Goal: Task Accomplishment & Management: Complete application form

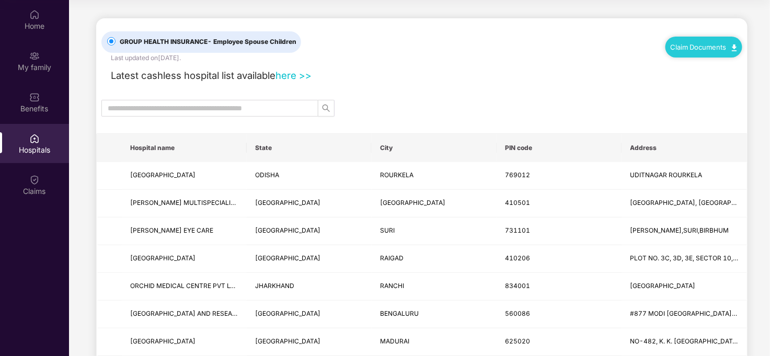
click at [691, 55] on div "Claim Documents" at bounding box center [704, 47] width 77 height 21
click at [689, 48] on link "Claim Documents" at bounding box center [704, 47] width 66 height 8
click at [706, 90] on link "Claim Process" at bounding box center [708, 86] width 68 height 22
click at [40, 174] on div "Claims" at bounding box center [34, 184] width 69 height 39
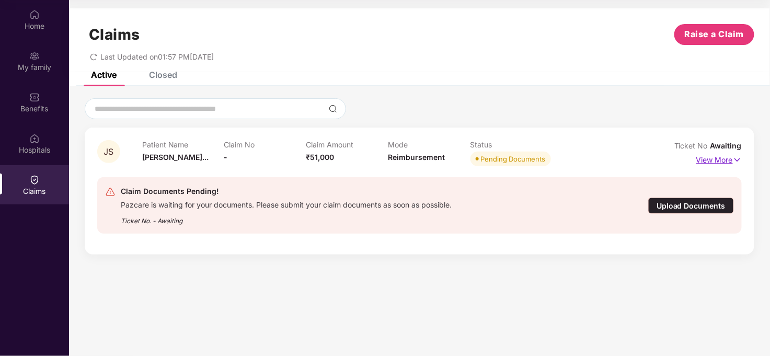
click at [727, 157] on p "View More" at bounding box center [718, 159] width 45 height 14
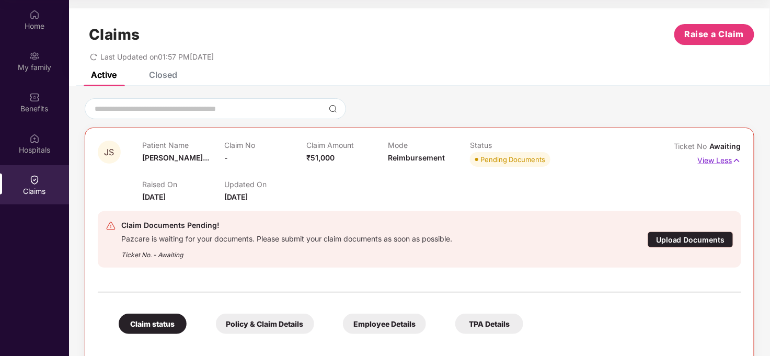
click at [727, 157] on p "View Less" at bounding box center [719, 159] width 43 height 14
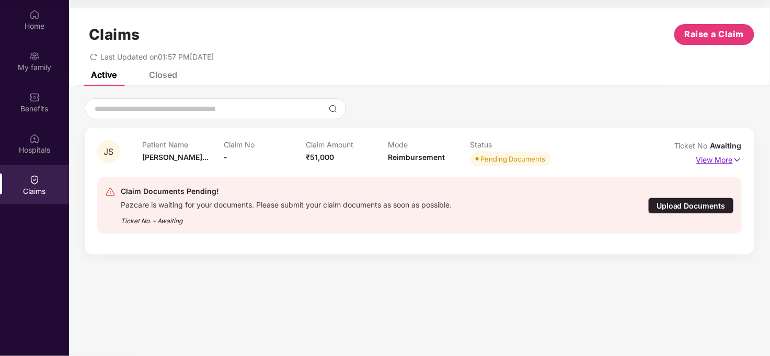
click at [720, 159] on p "View More" at bounding box center [718, 159] width 45 height 14
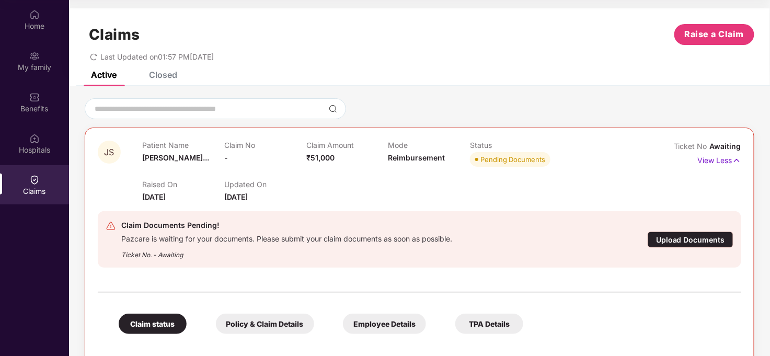
scroll to position [54, 0]
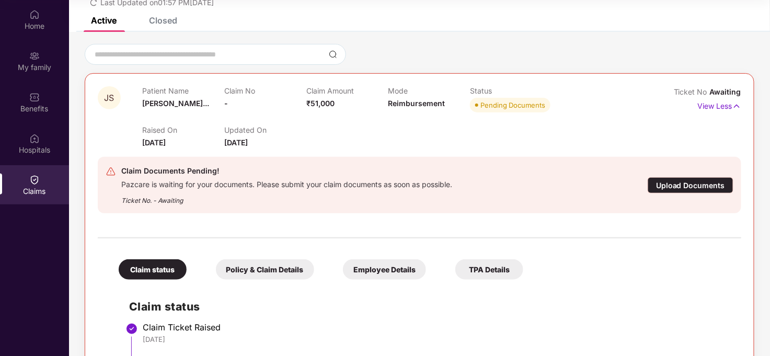
click at [482, 269] on div "TPA Details" at bounding box center [489, 269] width 68 height 20
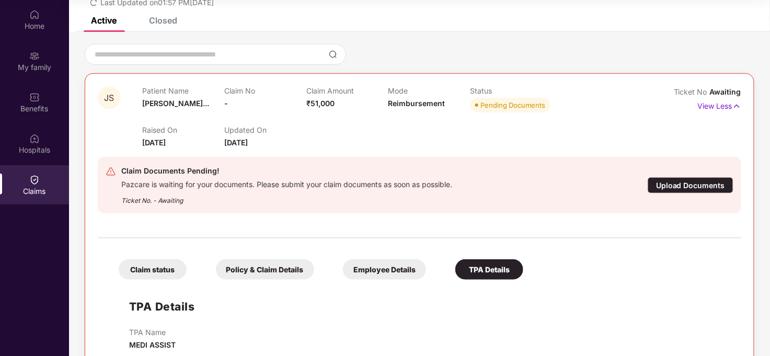
scroll to position [104, 0]
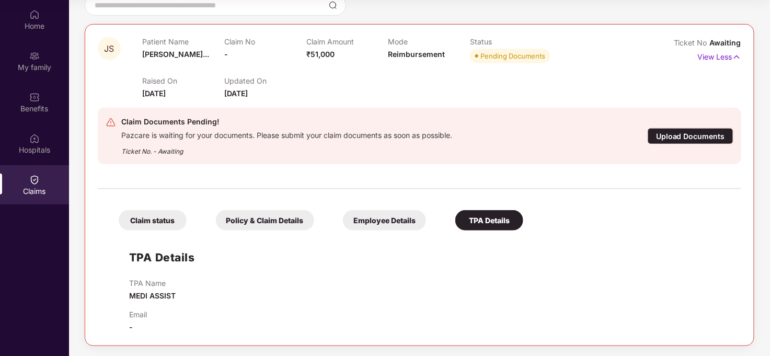
click at [166, 227] on div "Claim status" at bounding box center [153, 220] width 68 height 20
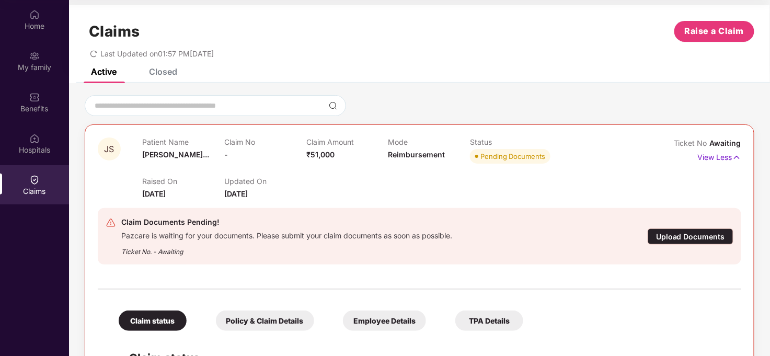
scroll to position [0, 0]
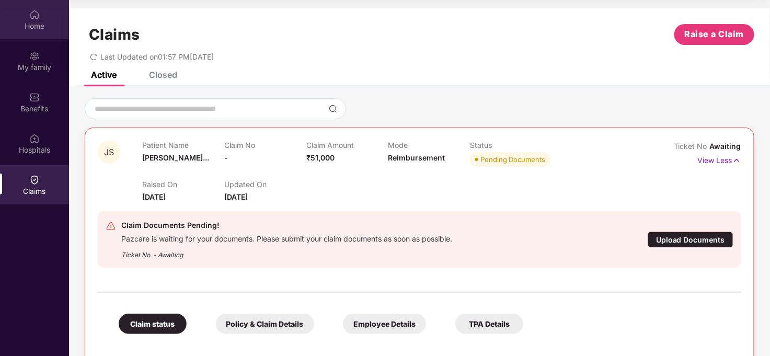
click at [44, 18] on div "Home" at bounding box center [34, 19] width 69 height 39
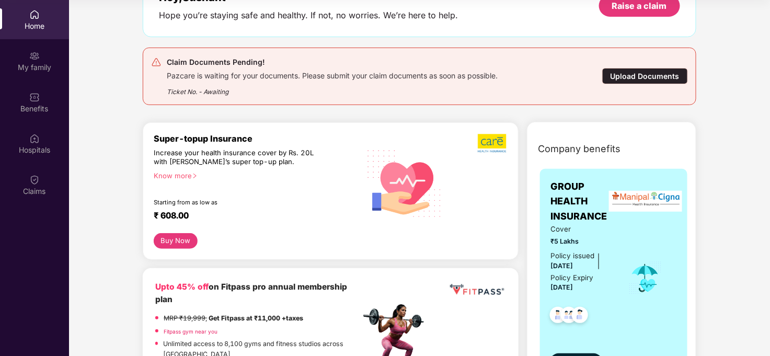
scroll to position [232, 0]
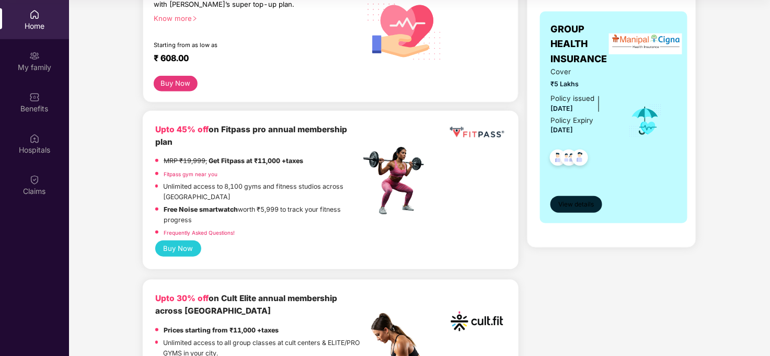
click at [585, 205] on span "View details" at bounding box center [577, 205] width 36 height 10
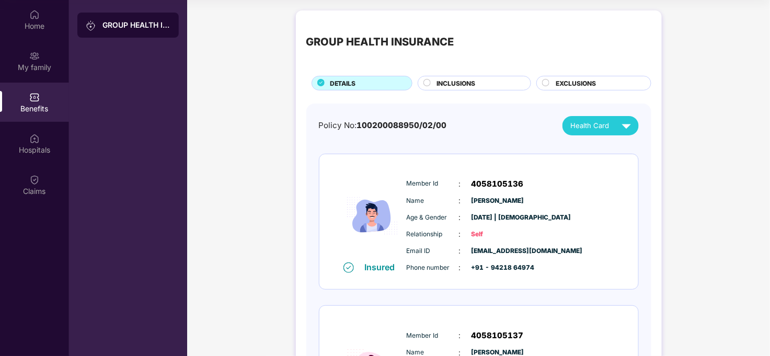
click at [584, 125] on span "Health Card" at bounding box center [590, 125] width 39 height 11
click at [30, 158] on div "Hospitals" at bounding box center [34, 143] width 69 height 39
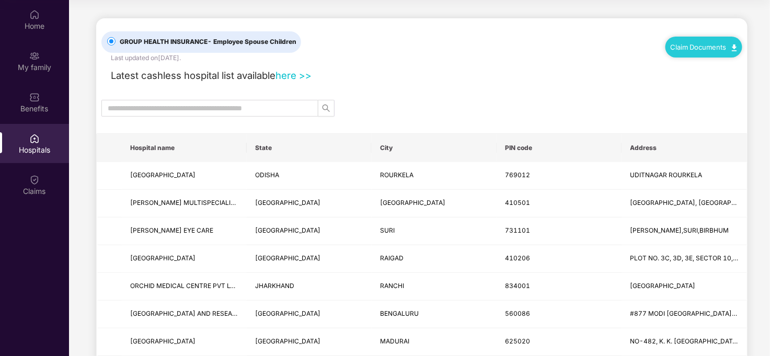
click at [671, 56] on div "Claim Documents" at bounding box center [704, 47] width 77 height 21
click at [687, 52] on div "Claim Documents" at bounding box center [704, 47] width 77 height 21
click at [691, 46] on link "Claim Documents" at bounding box center [704, 47] width 66 height 8
click at [691, 82] on link "Claim Process" at bounding box center [708, 86] width 68 height 22
click at [41, 171] on div "Claims" at bounding box center [34, 184] width 69 height 39
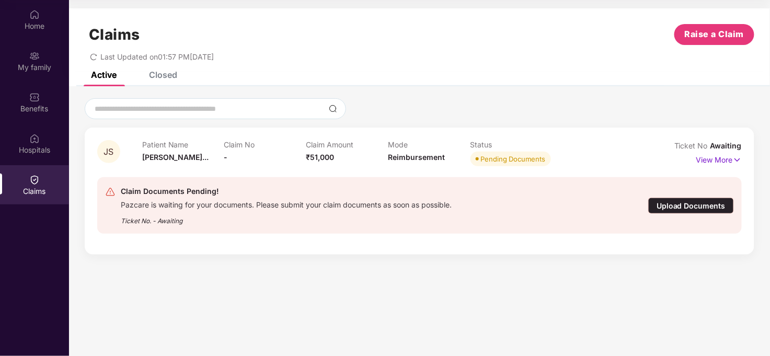
click at [715, 203] on div "Upload Documents" at bounding box center [691, 206] width 86 height 16
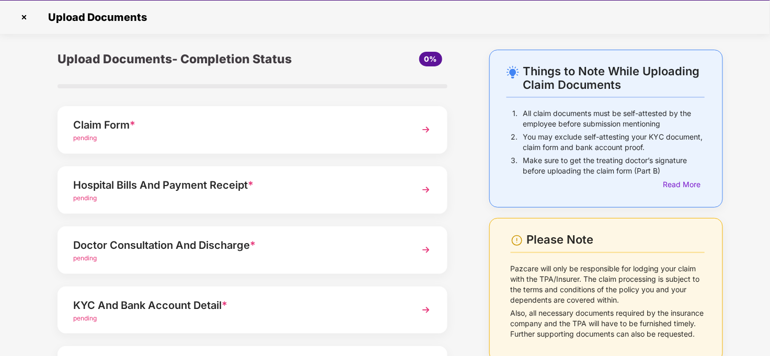
click at [169, 141] on div "pending" at bounding box center [237, 138] width 328 height 10
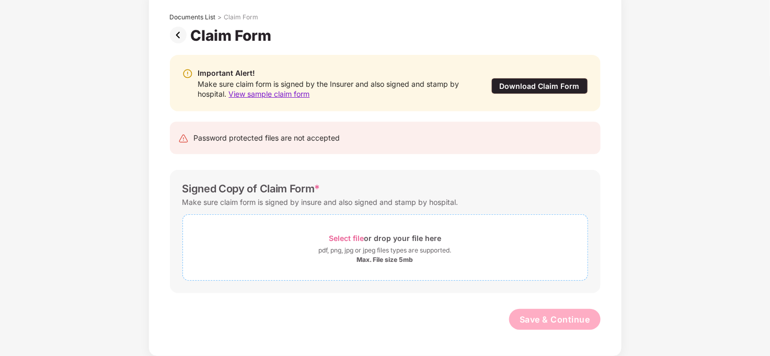
click at [366, 239] on div "Select file or drop your file here" at bounding box center [385, 238] width 112 height 14
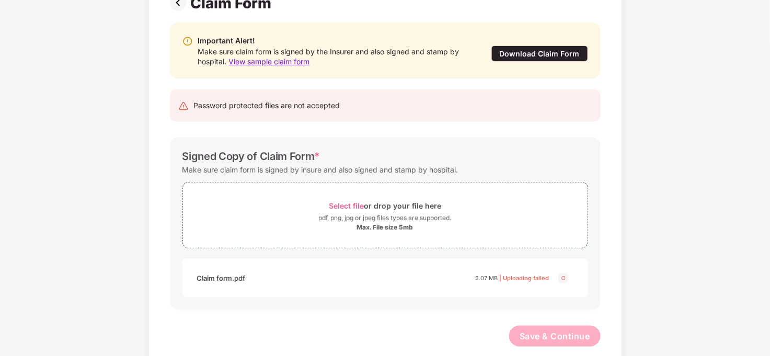
scroll to position [107, 0]
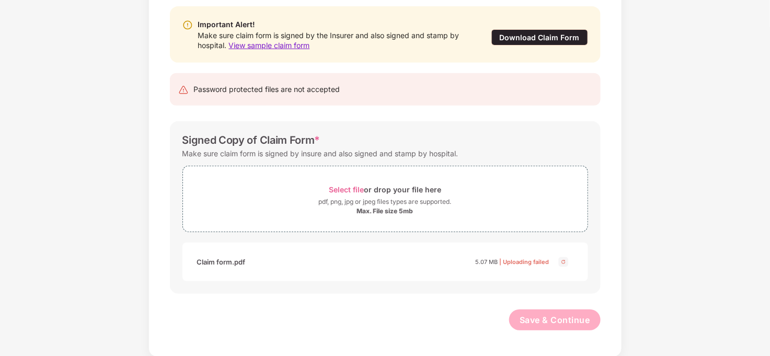
click at [563, 260] on img at bounding box center [563, 262] width 13 height 13
click at [563, 261] on img at bounding box center [563, 262] width 13 height 13
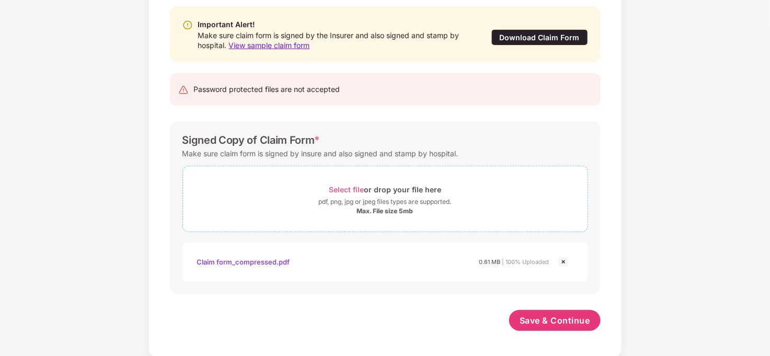
scroll to position [108, 0]
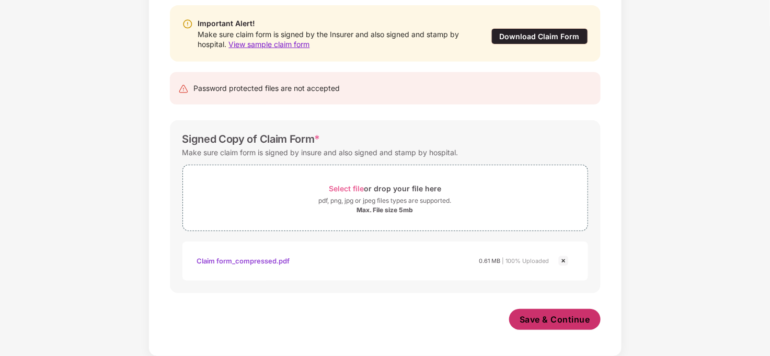
click at [569, 317] on span "Save & Continue" at bounding box center [555, 320] width 71 height 12
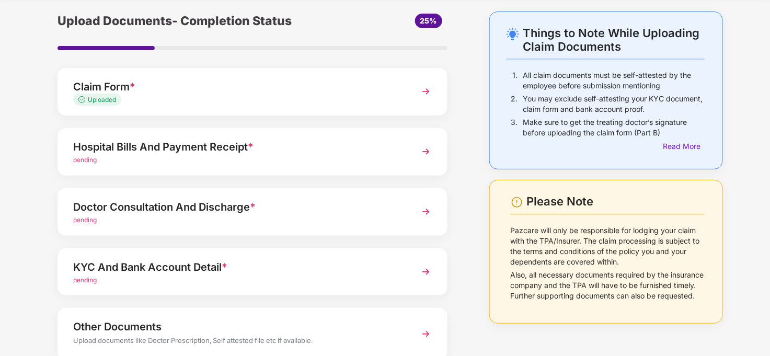
scroll to position [58, 0]
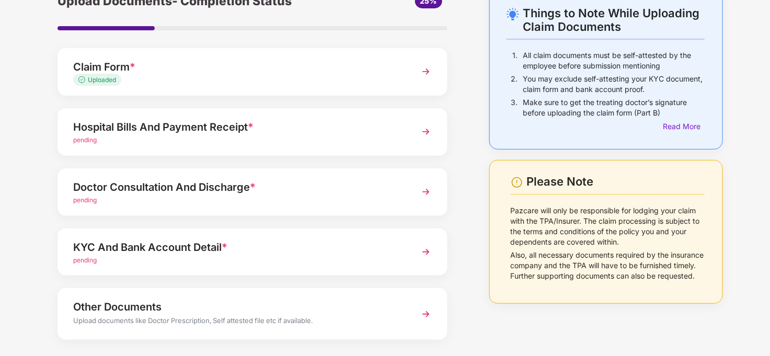
click at [181, 134] on div "Hospital Bills And Payment Receipt *" at bounding box center [237, 127] width 328 height 17
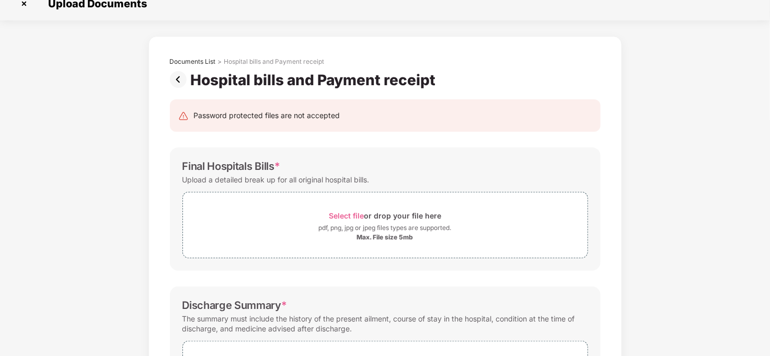
scroll to position [13, 0]
click at [357, 216] on span "Select file" at bounding box center [346, 216] width 35 height 9
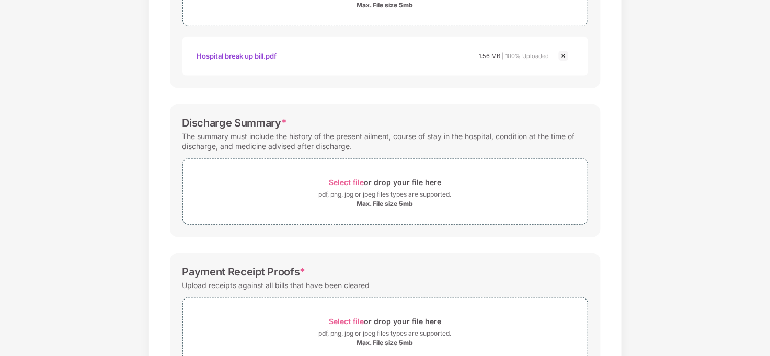
scroll to position [304, 0]
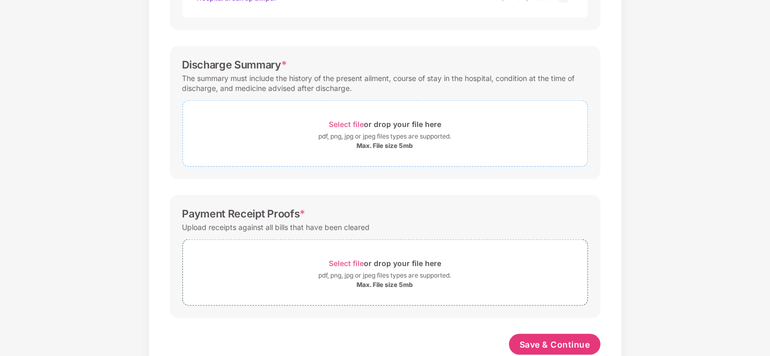
click at [337, 123] on span "Select file" at bounding box center [346, 124] width 35 height 9
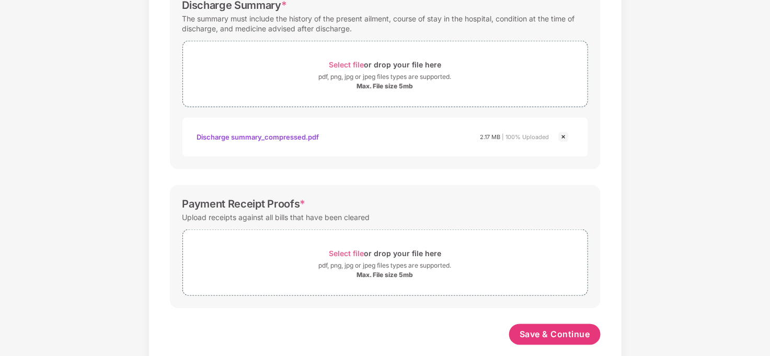
scroll to position [378, 0]
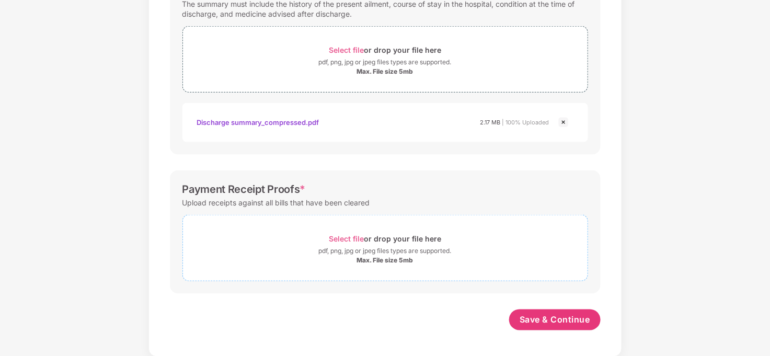
click at [347, 237] on span "Select file" at bounding box center [346, 238] width 35 height 9
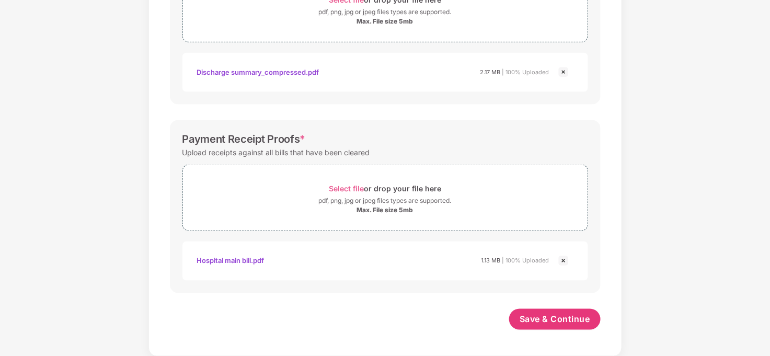
scroll to position [428, 0]
click at [252, 258] on div "Hospital main bill.pdf" at bounding box center [230, 262] width 67 height 18
click at [531, 314] on span "Save & Continue" at bounding box center [555, 320] width 71 height 12
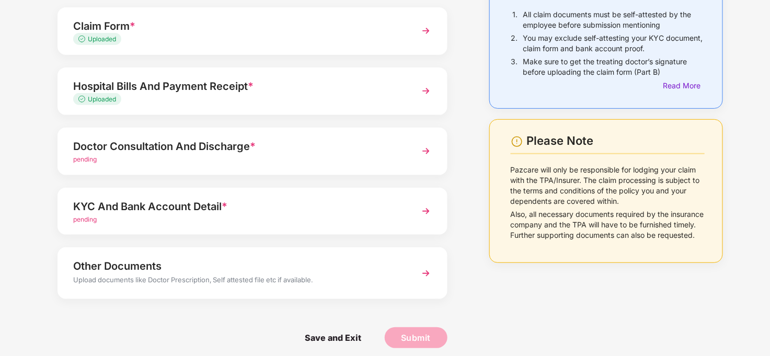
scroll to position [105, 0]
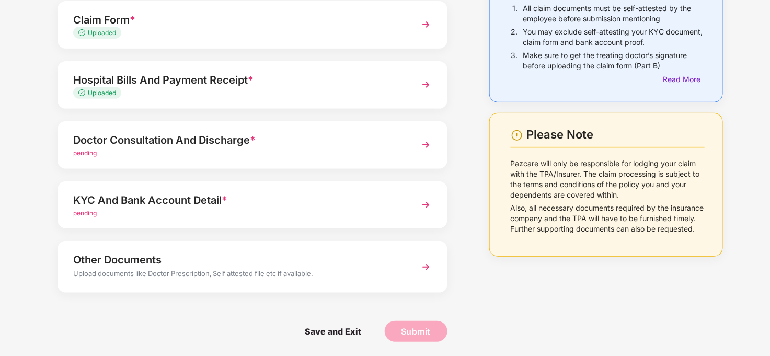
click at [131, 146] on div "Doctor Consultation And Discharge *" at bounding box center [237, 140] width 328 height 17
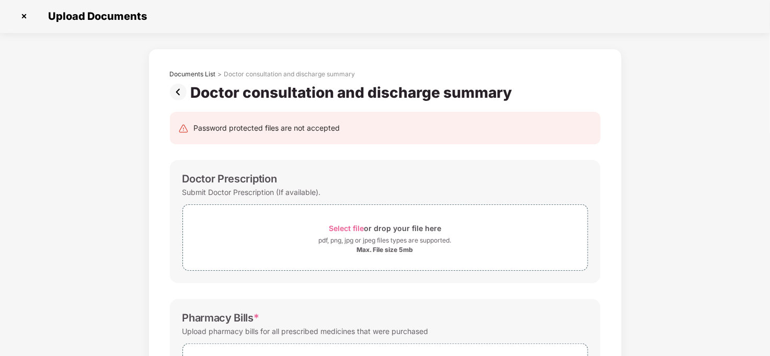
scroll to position [0, 0]
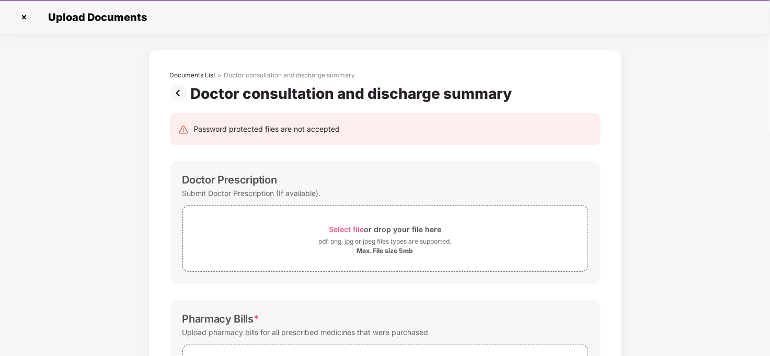
click at [178, 98] on img at bounding box center [180, 93] width 21 height 17
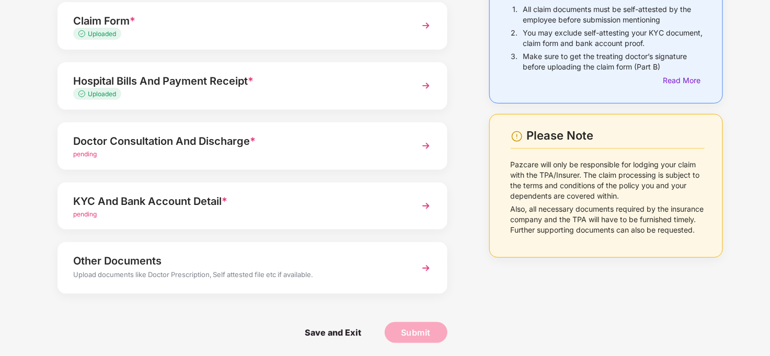
scroll to position [105, 0]
click at [426, 143] on img at bounding box center [426, 144] width 19 height 19
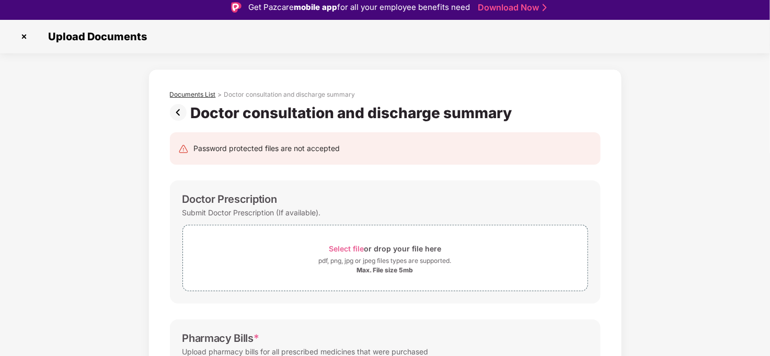
scroll to position [0, 0]
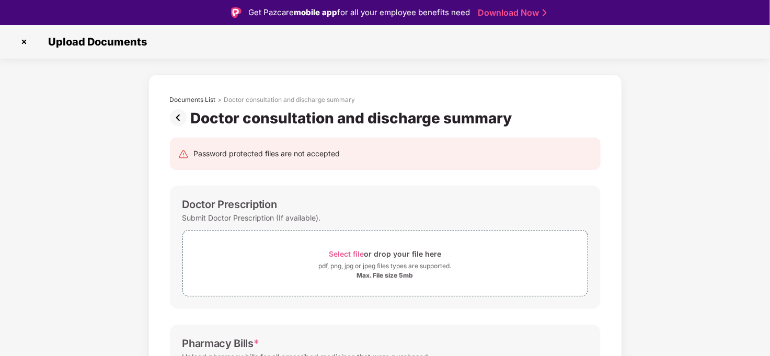
click at [180, 113] on img at bounding box center [180, 117] width 21 height 17
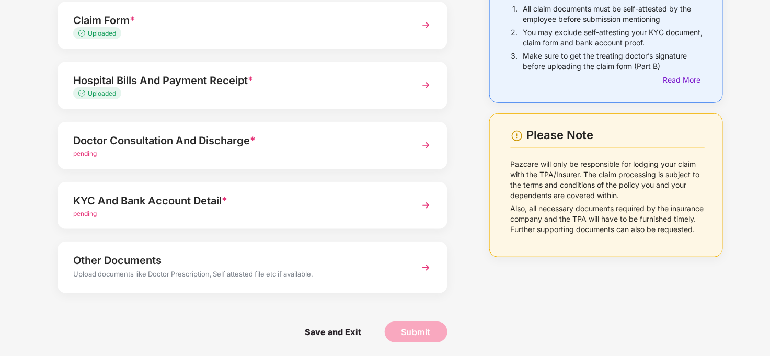
scroll to position [105, 0]
click at [428, 144] on img at bounding box center [426, 144] width 19 height 19
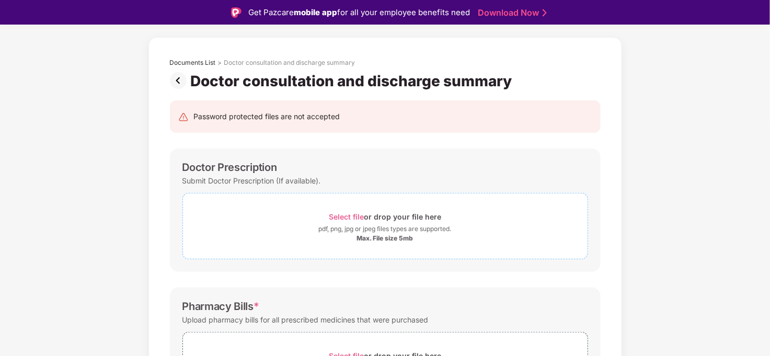
scroll to position [58, 0]
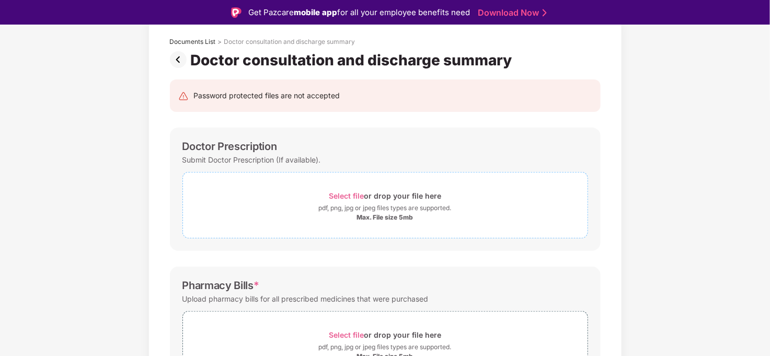
click at [356, 193] on span "Select file" at bounding box center [346, 195] width 35 height 9
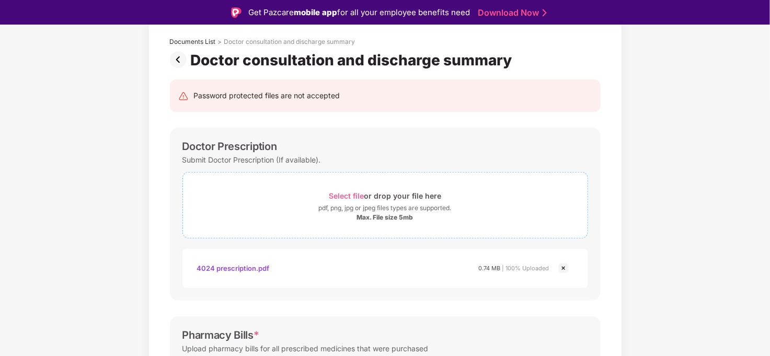
click at [349, 196] on span "Select file" at bounding box center [346, 195] width 35 height 9
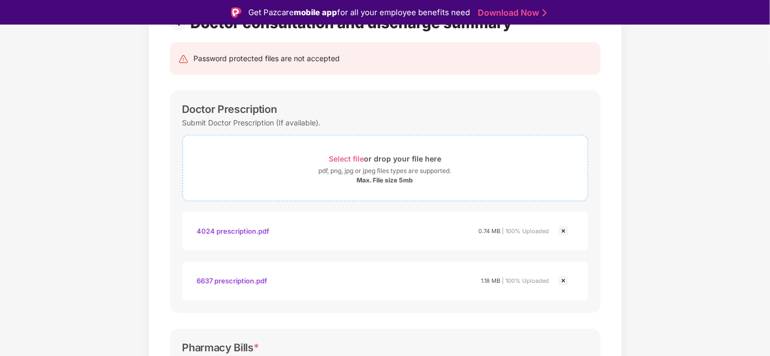
scroll to position [116, 0]
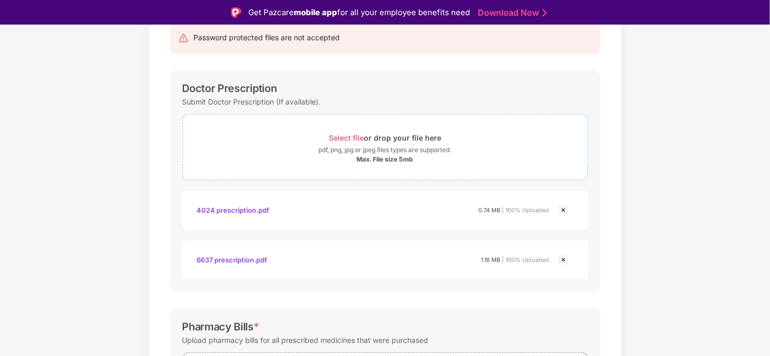
click at [341, 136] on span "Select file" at bounding box center [346, 137] width 35 height 9
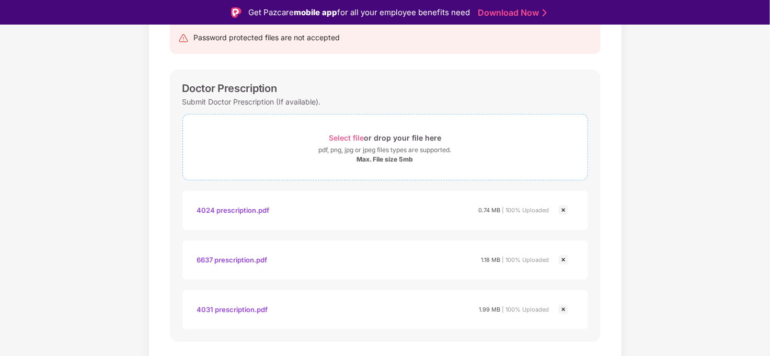
click at [346, 139] on span "Select file" at bounding box center [346, 137] width 35 height 9
click at [365, 136] on div "Select file or drop your file here" at bounding box center [385, 138] width 112 height 14
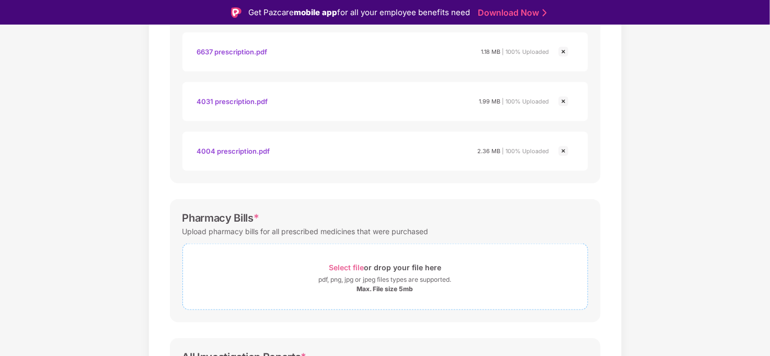
scroll to position [348, 0]
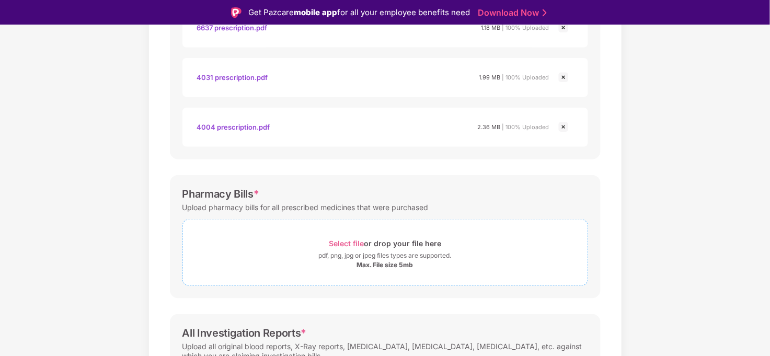
click at [357, 243] on span "Select file" at bounding box center [346, 243] width 35 height 9
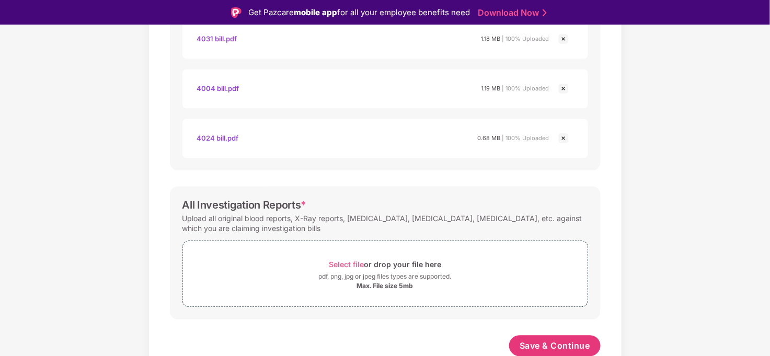
scroll to position [775, 0]
click at [339, 260] on span "Select file" at bounding box center [346, 263] width 35 height 9
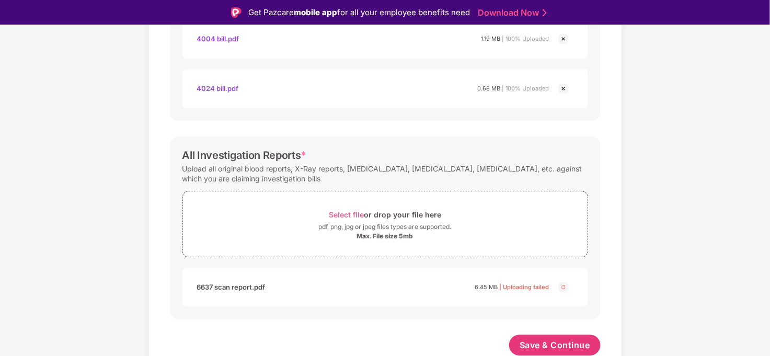
scroll to position [825, 0]
click at [343, 219] on div "Select file or drop your file here" at bounding box center [385, 214] width 112 height 14
click at [565, 287] on img at bounding box center [563, 286] width 13 height 13
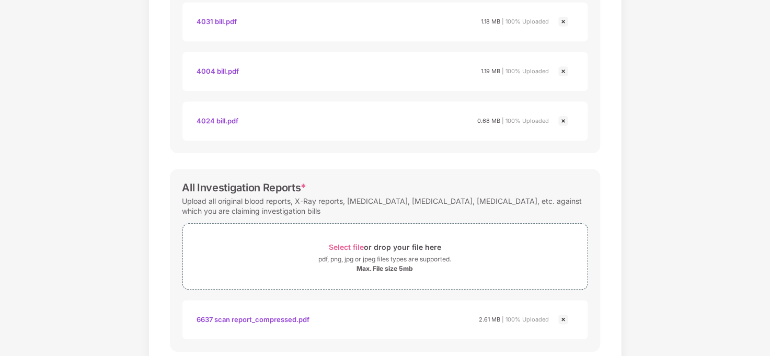
scroll to position [825, 0]
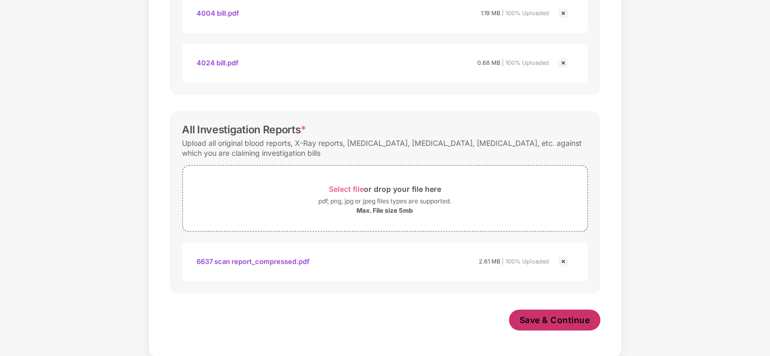
click at [584, 322] on span "Save & Continue" at bounding box center [555, 320] width 71 height 12
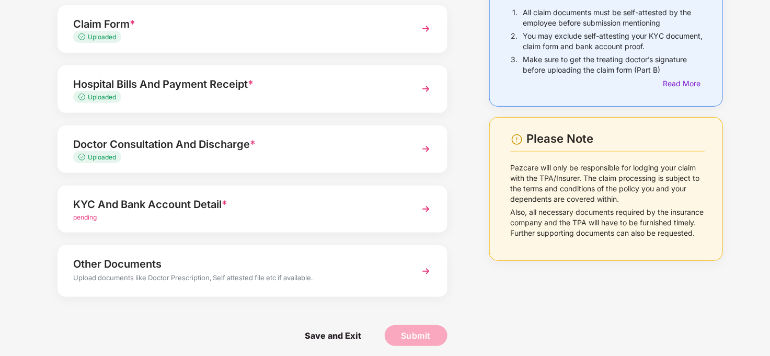
scroll to position [105, 0]
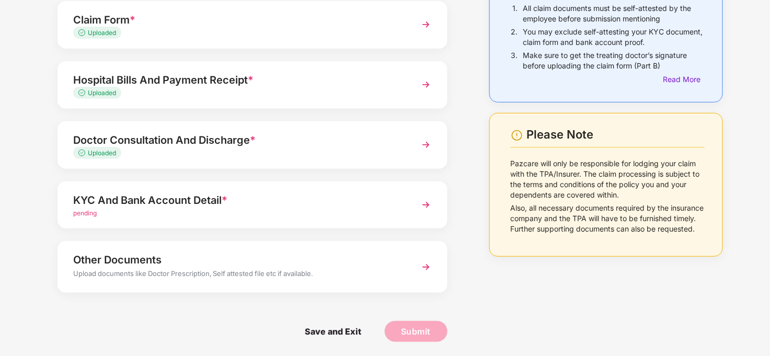
click at [133, 209] on div "pending" at bounding box center [237, 214] width 328 height 10
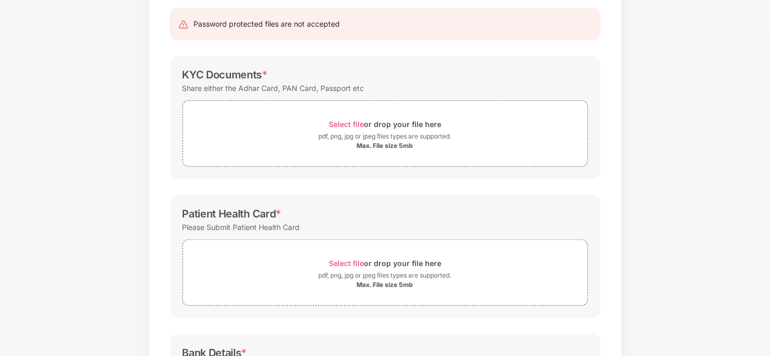
scroll to position [0, 0]
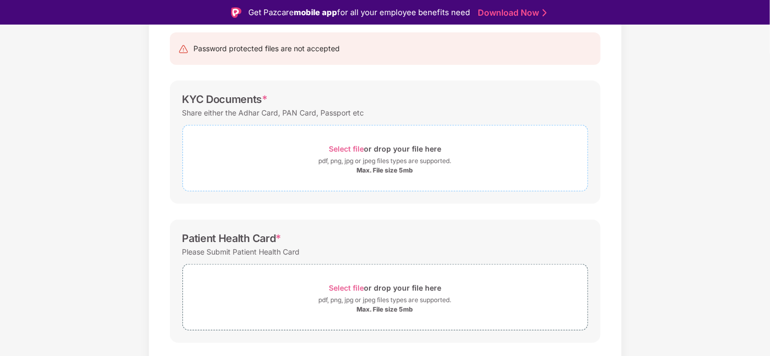
click at [344, 146] on span "Select file" at bounding box center [346, 148] width 35 height 9
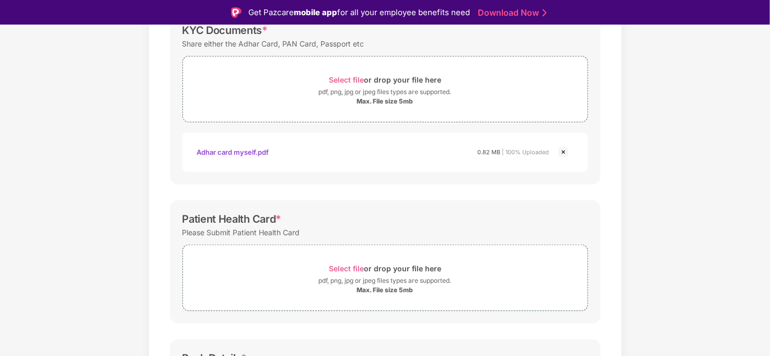
scroll to position [116, 0]
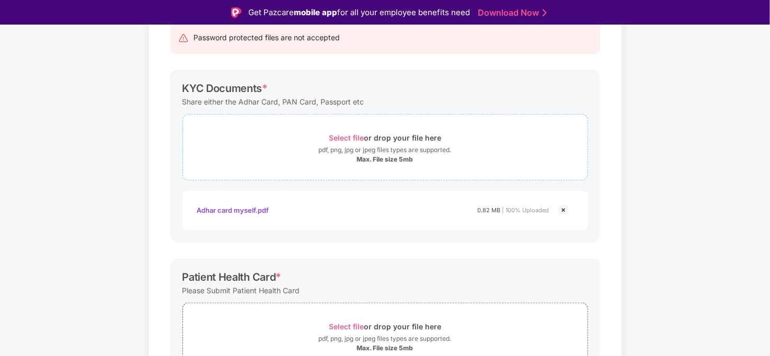
click at [345, 136] on span "Select file" at bounding box center [346, 137] width 35 height 9
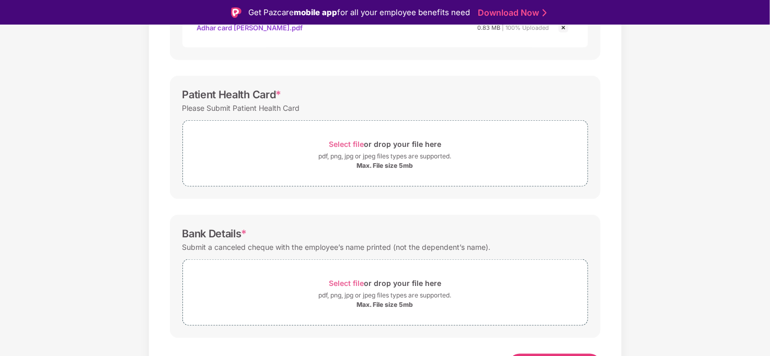
scroll to position [290, 0]
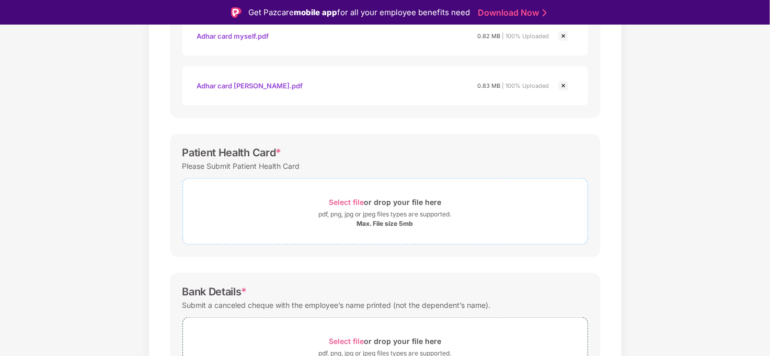
click at [349, 198] on span "Select file" at bounding box center [346, 202] width 35 height 9
click at [349, 200] on span "Select file" at bounding box center [346, 202] width 35 height 9
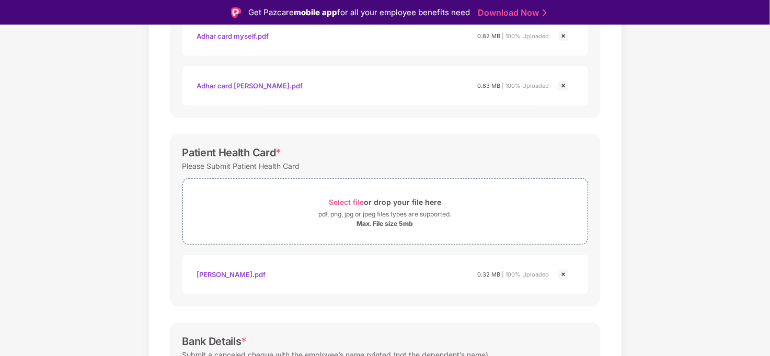
scroll to position [348, 0]
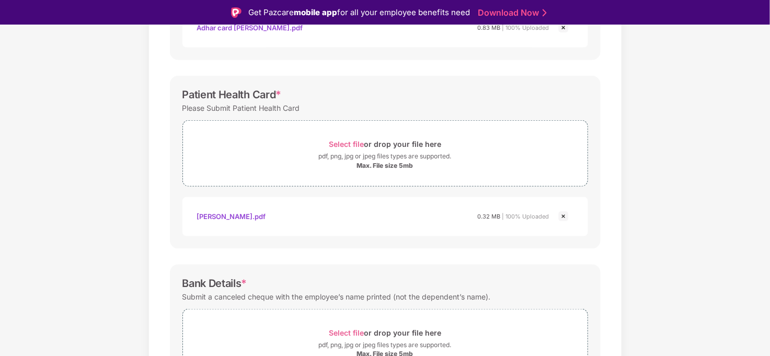
click at [562, 216] on img at bounding box center [563, 216] width 13 height 13
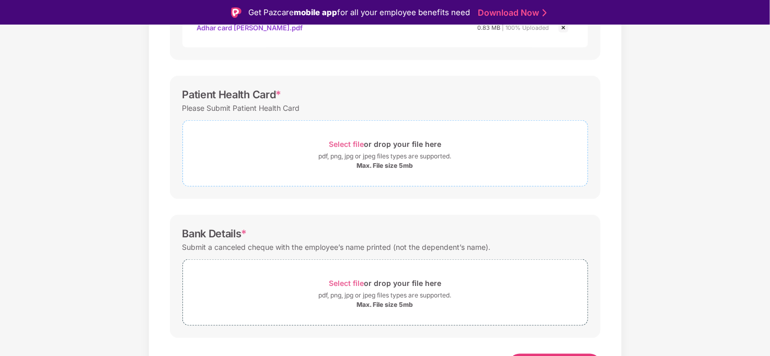
click at [341, 144] on span "Select file" at bounding box center [346, 144] width 35 height 9
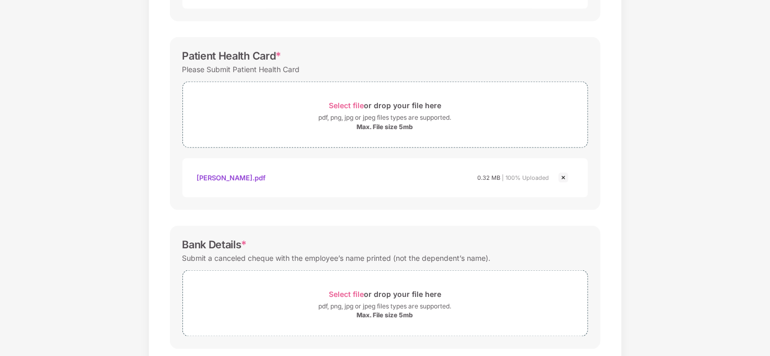
scroll to position [418, 0]
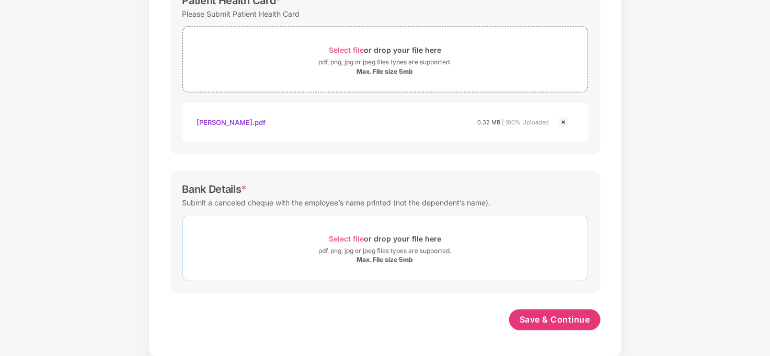
click at [352, 239] on span "Select file" at bounding box center [346, 238] width 35 height 9
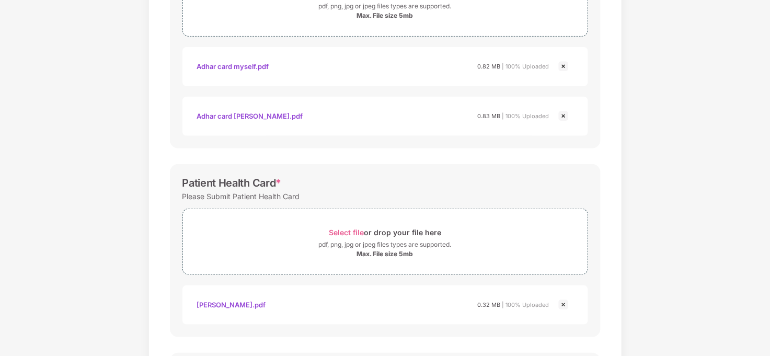
scroll to position [467, 0]
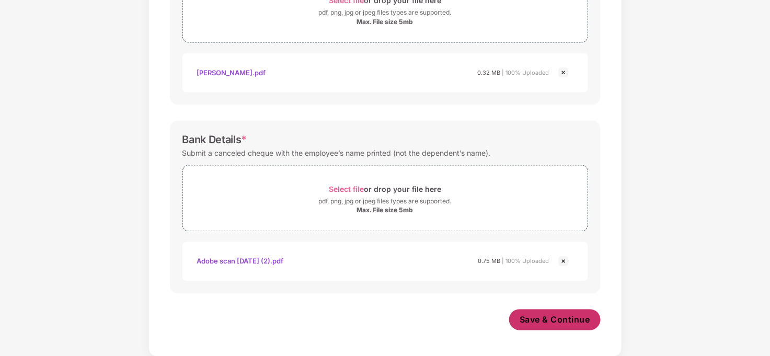
click at [535, 321] on span "Save & Continue" at bounding box center [555, 320] width 71 height 12
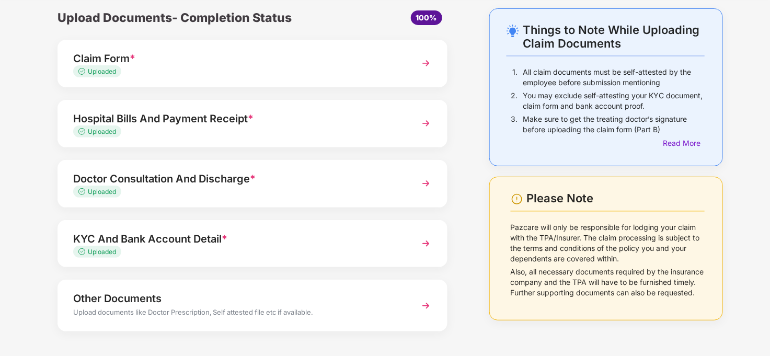
scroll to position [80, 0]
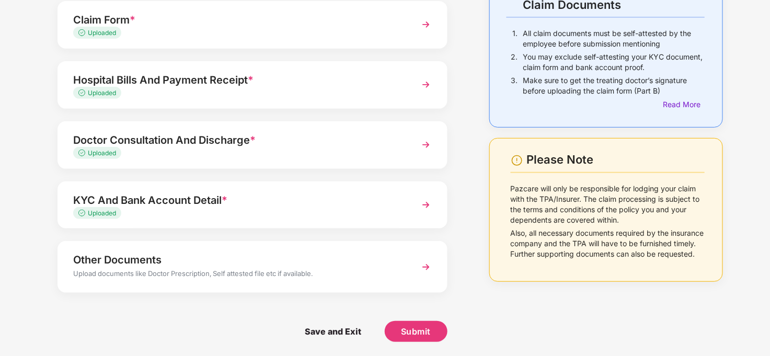
click at [182, 263] on div "Other Documents" at bounding box center [237, 260] width 328 height 17
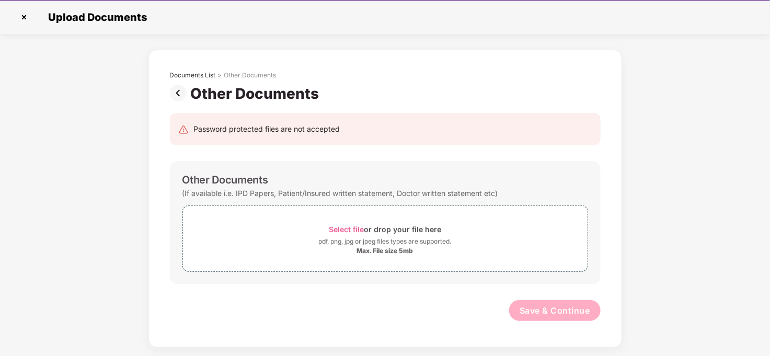
scroll to position [0, 0]
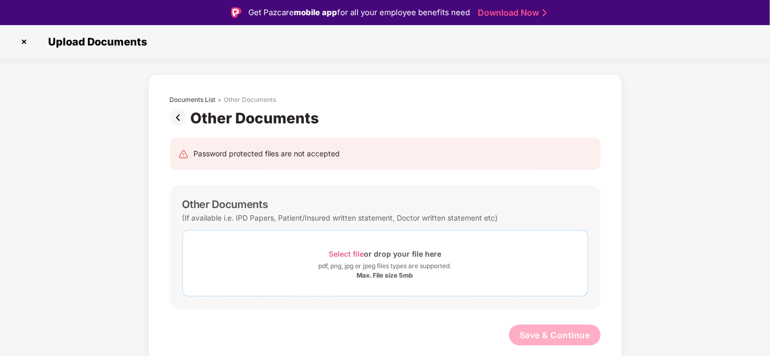
click at [347, 250] on span "Select file" at bounding box center [346, 253] width 35 height 9
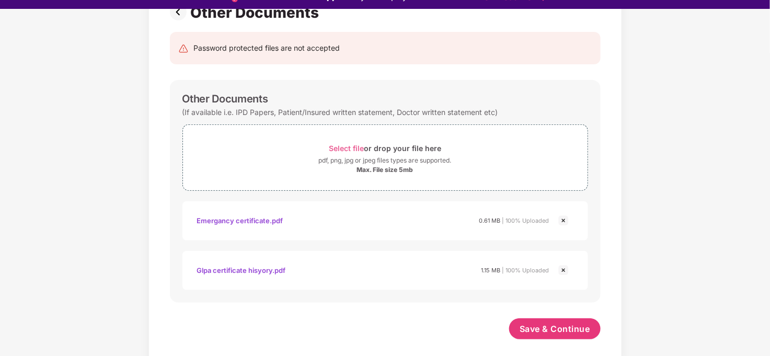
scroll to position [25, 0]
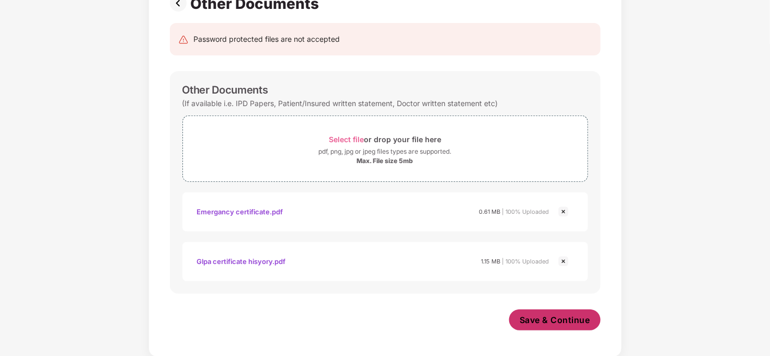
click at [527, 324] on span "Save & Continue" at bounding box center [555, 320] width 71 height 12
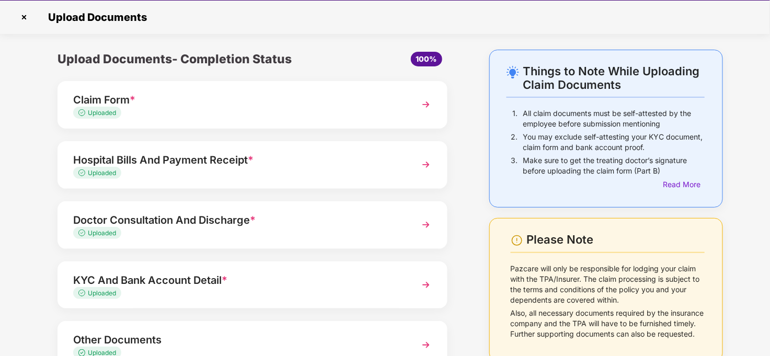
scroll to position [76, 0]
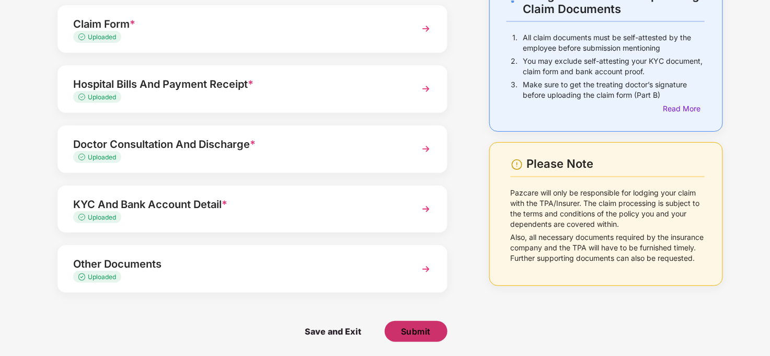
click at [403, 329] on span "Submit" at bounding box center [416, 332] width 30 height 12
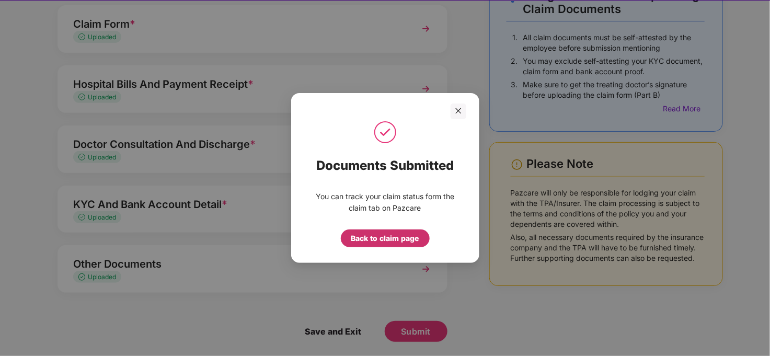
click at [385, 239] on div "Back to claim page" at bounding box center [385, 239] width 68 height 12
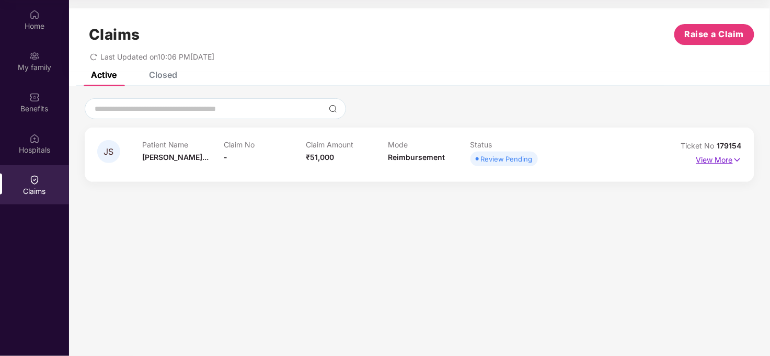
click at [721, 163] on p "View More" at bounding box center [718, 159] width 45 height 14
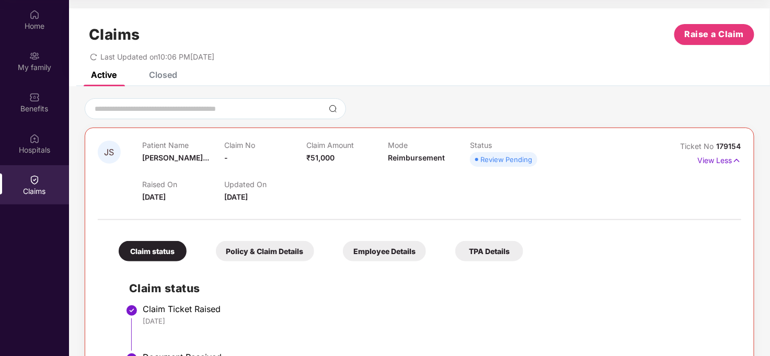
scroll to position [96, 0]
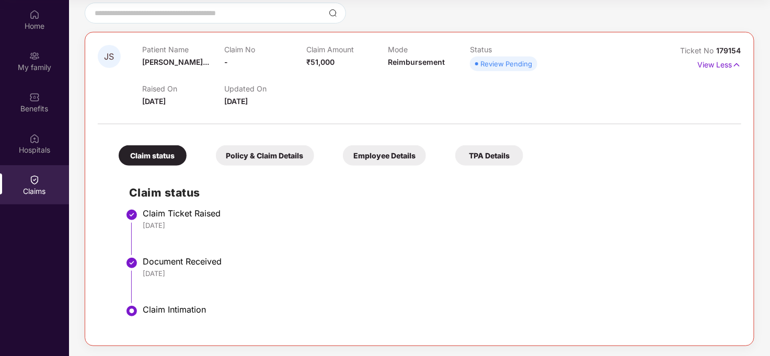
click at [237, 155] on div "Policy & Claim Details" at bounding box center [265, 155] width 98 height 20
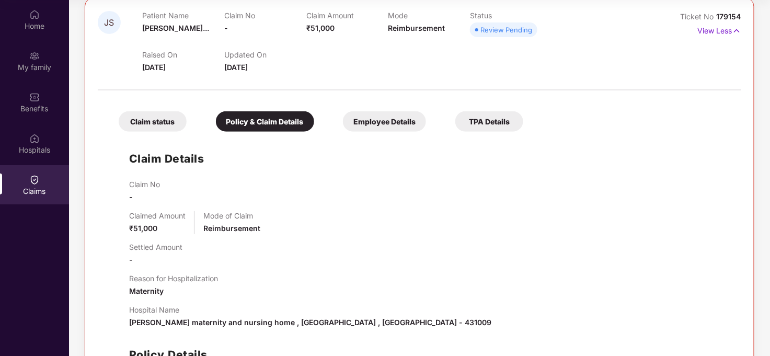
scroll to position [119, 0]
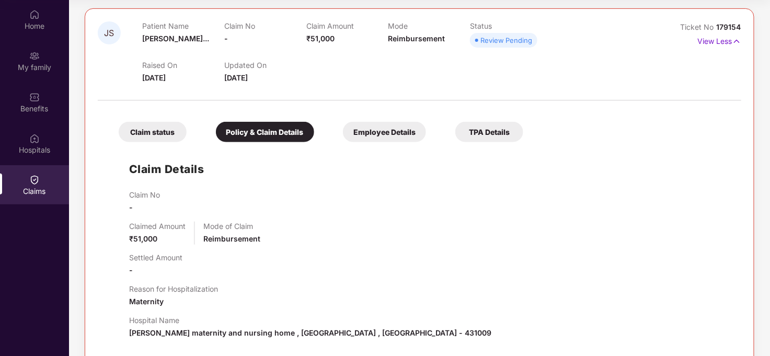
click at [377, 139] on div "Employee Details" at bounding box center [384, 132] width 83 height 20
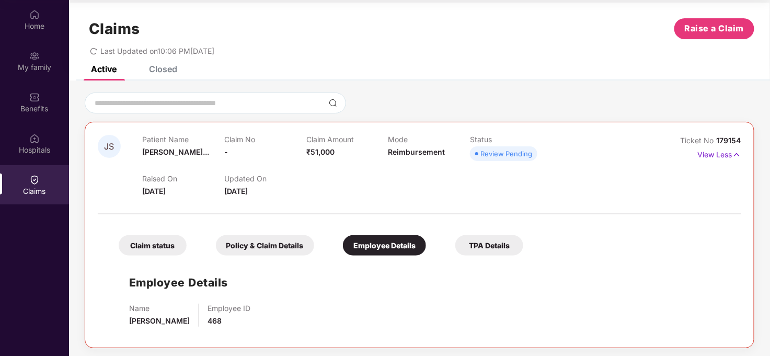
scroll to position [8, 0]
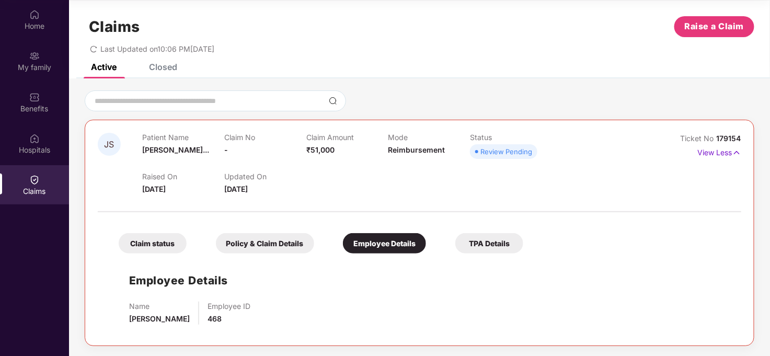
click at [472, 245] on div "TPA Details" at bounding box center [489, 243] width 68 height 20
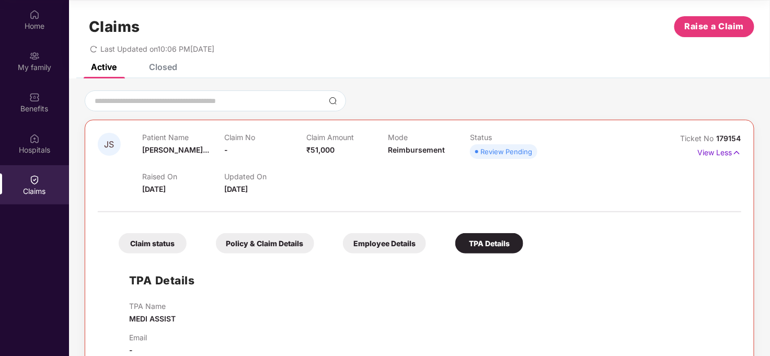
scroll to position [31, 0]
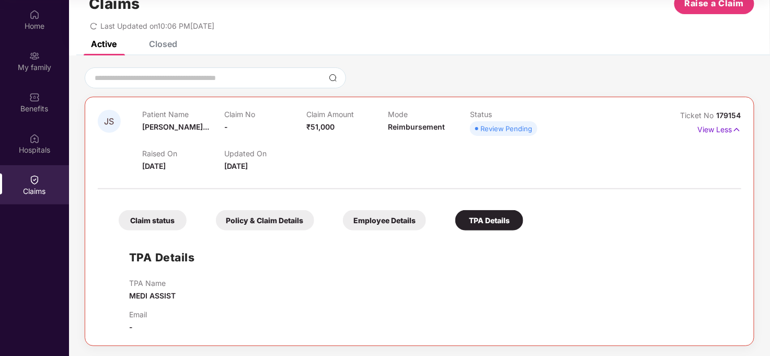
click at [143, 217] on div "Claim status" at bounding box center [153, 220] width 68 height 20
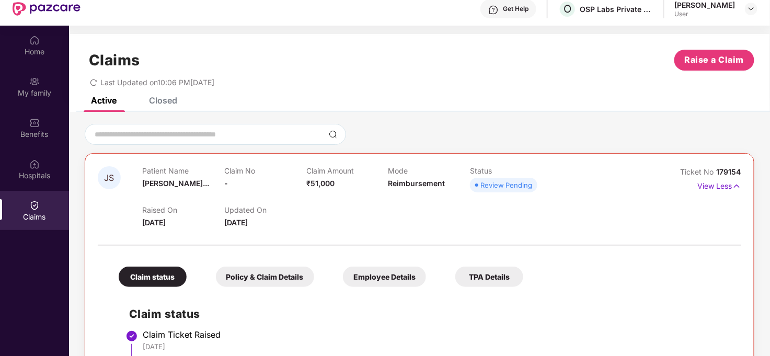
scroll to position [0, 0]
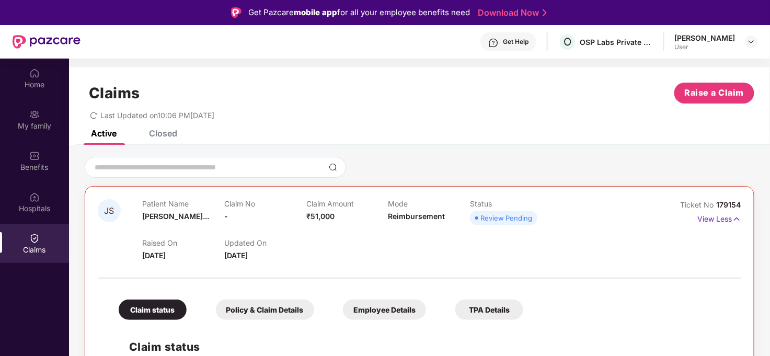
click at [493, 81] on div "Claims Raise a Claim Last Updated on 10:06 PM, 25 Sep 2025" at bounding box center [419, 98] width 701 height 63
drag, startPoint x: 725, startPoint y: 1, endPoint x: 356, endPoint y: 88, distance: 379.0
click at [356, 88] on div "Claims Raise a Claim" at bounding box center [420, 93] width 670 height 21
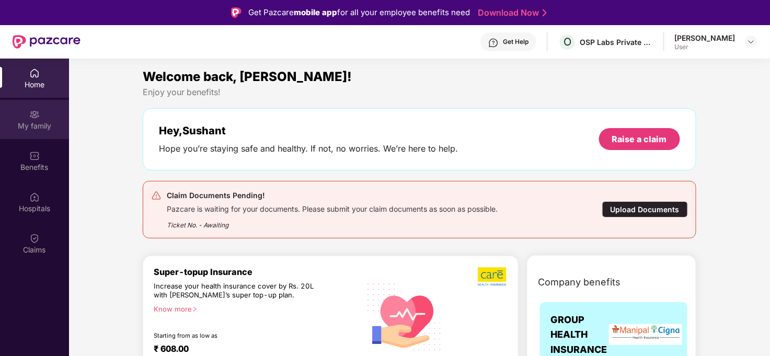
click at [35, 123] on div "My family" at bounding box center [34, 126] width 69 height 10
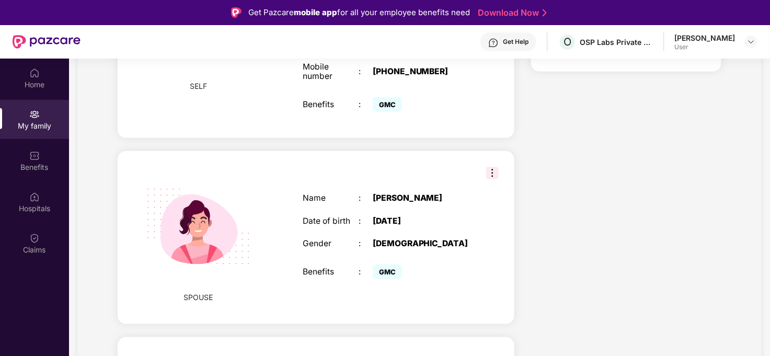
scroll to position [436, 0]
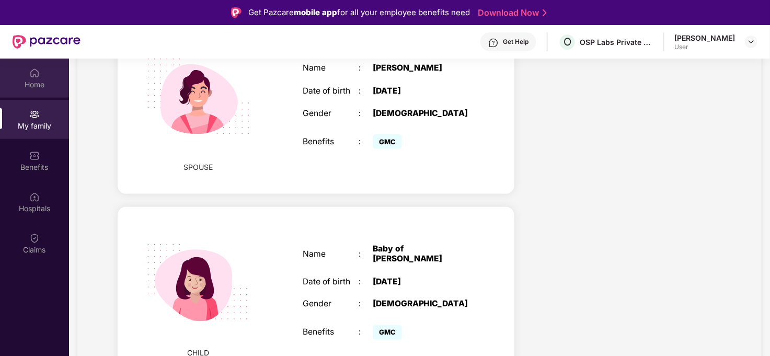
click at [41, 96] on div "Home" at bounding box center [34, 78] width 69 height 39
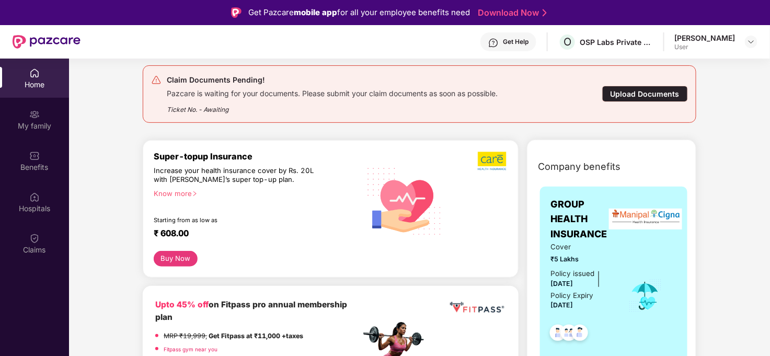
scroll to position [116, 0]
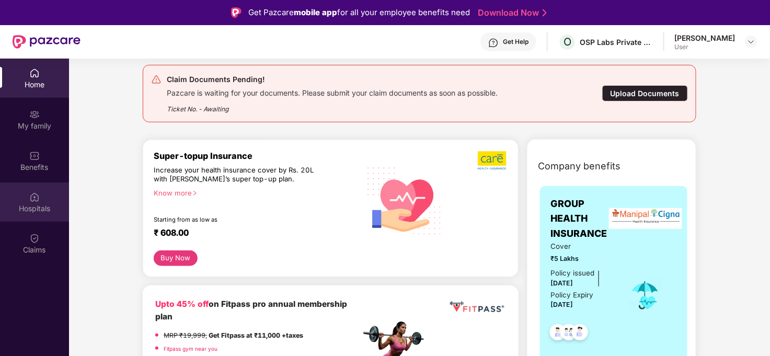
click at [33, 208] on div "Hospitals" at bounding box center [34, 208] width 69 height 10
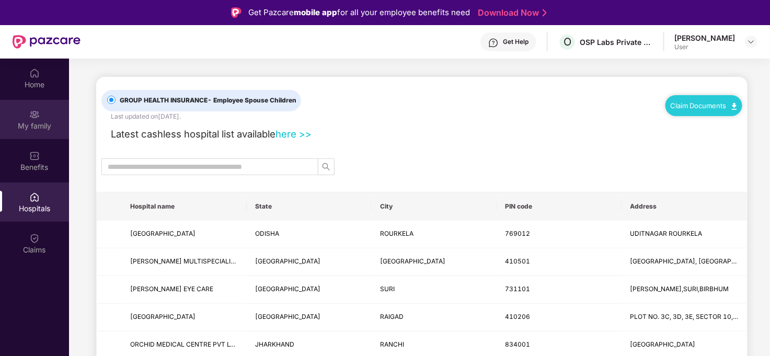
click at [22, 121] on div "My family" at bounding box center [34, 126] width 69 height 10
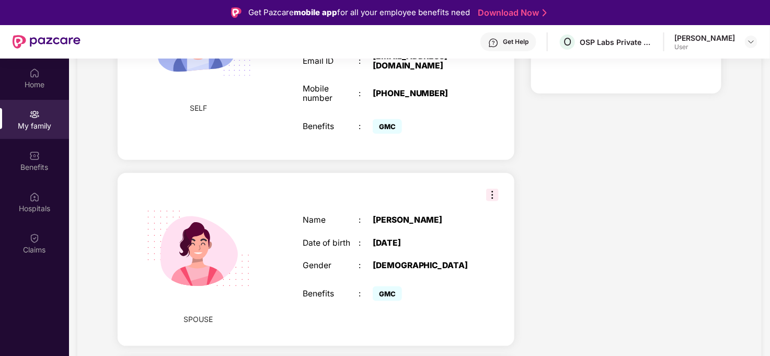
scroll to position [290, 0]
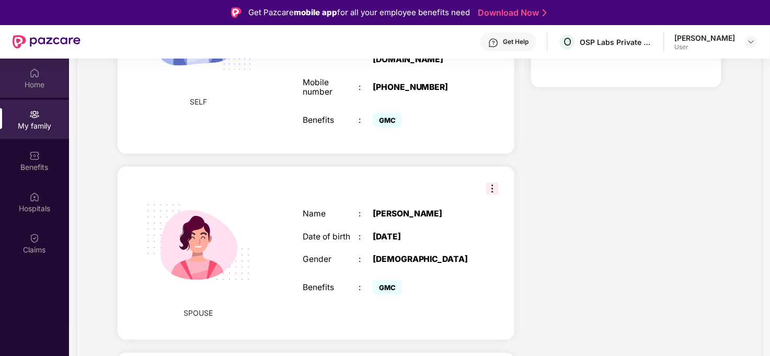
click at [30, 85] on div "Home" at bounding box center [34, 84] width 69 height 10
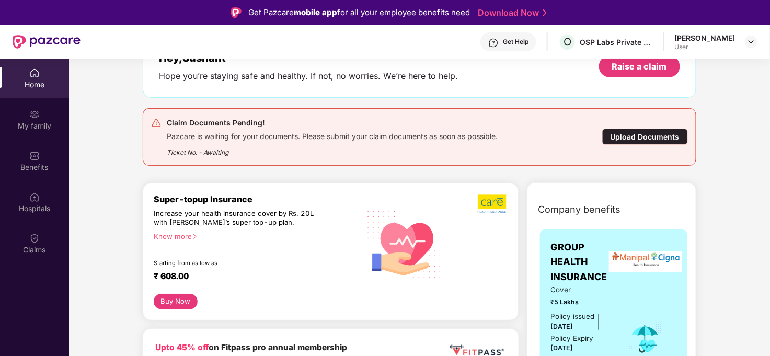
scroll to position [0, 0]
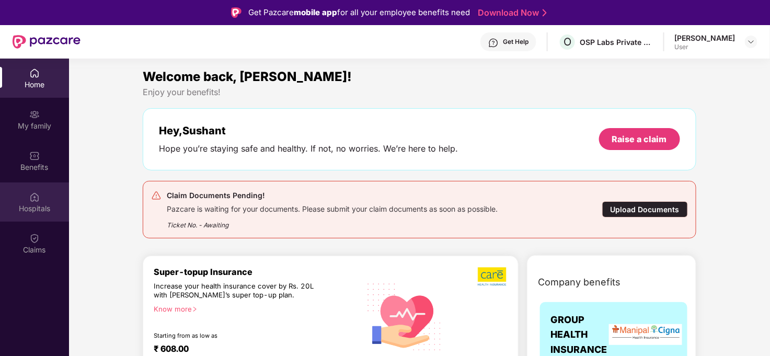
click at [36, 197] on img at bounding box center [34, 197] width 10 height 10
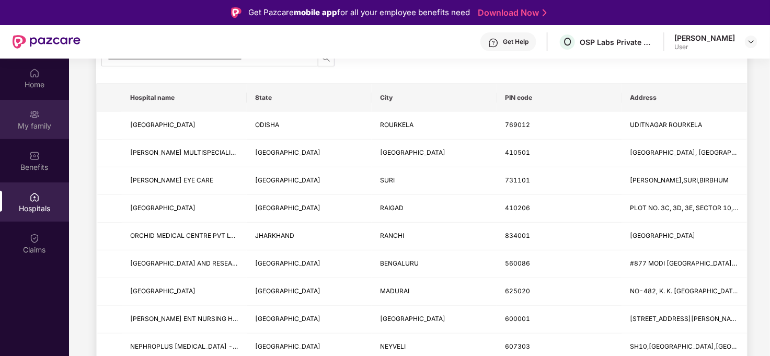
scroll to position [116, 0]
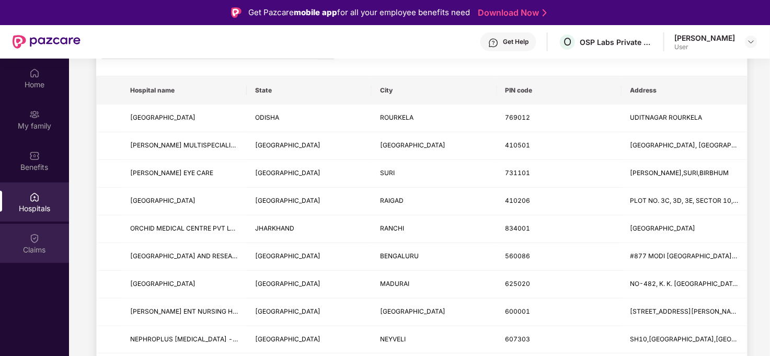
click at [41, 238] on div "Claims" at bounding box center [34, 243] width 69 height 39
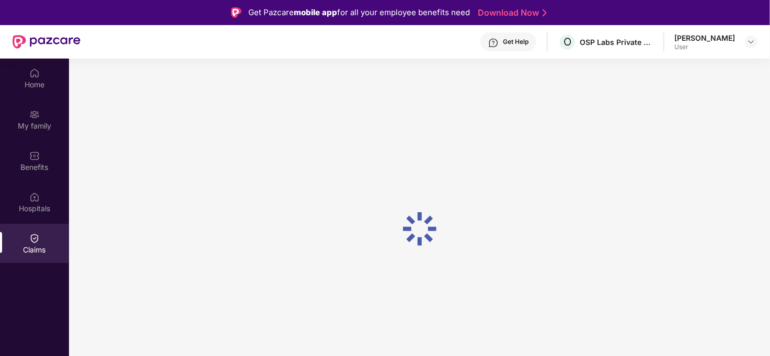
scroll to position [0, 0]
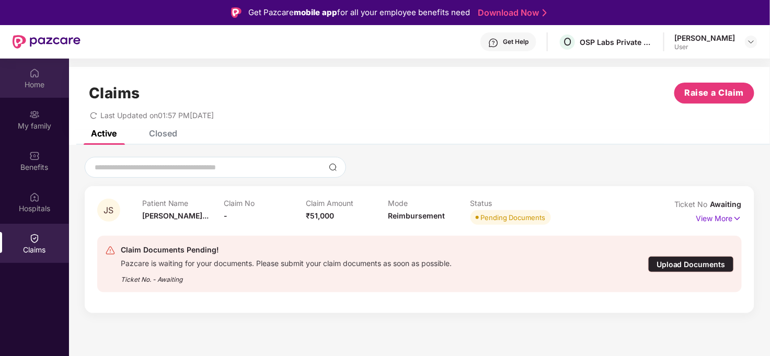
click at [26, 90] on div "Home" at bounding box center [34, 78] width 69 height 39
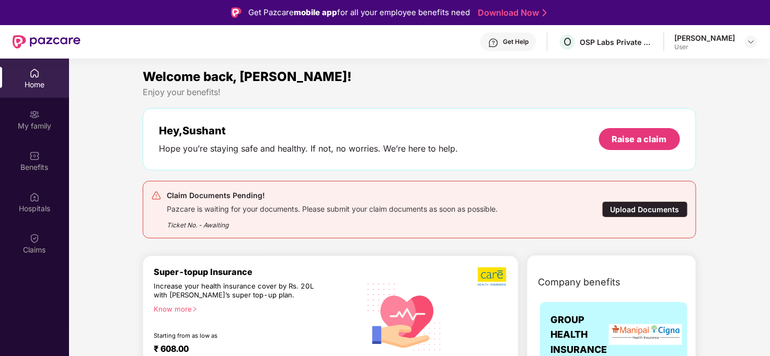
click at [36, 86] on div "Home" at bounding box center [34, 84] width 69 height 10
click at [40, 121] on div "My family" at bounding box center [34, 126] width 69 height 10
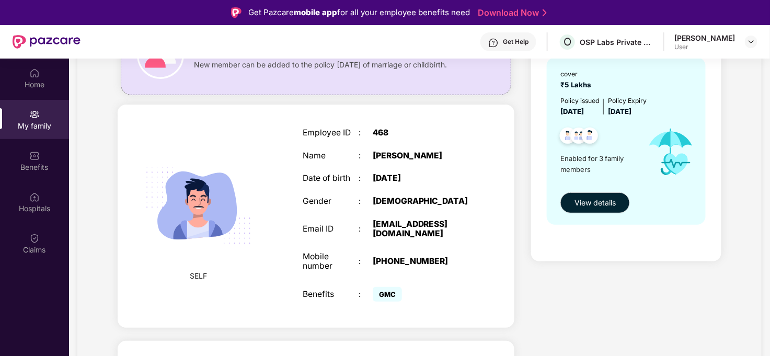
scroll to position [174, 0]
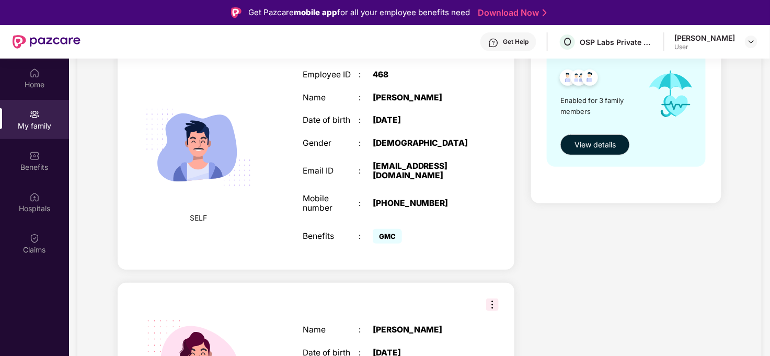
click at [386, 181] on div "Employee ID : 468 Name : [PERSON_NAME] Date of birth : [DEMOGRAPHIC_DATA] Gende…" at bounding box center [387, 158] width 188 height 202
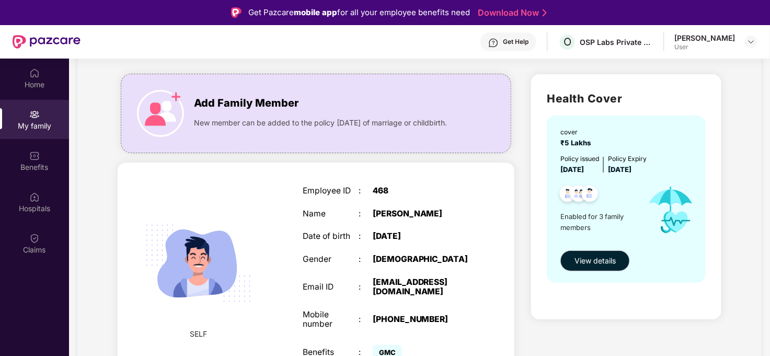
scroll to position [290, 0]
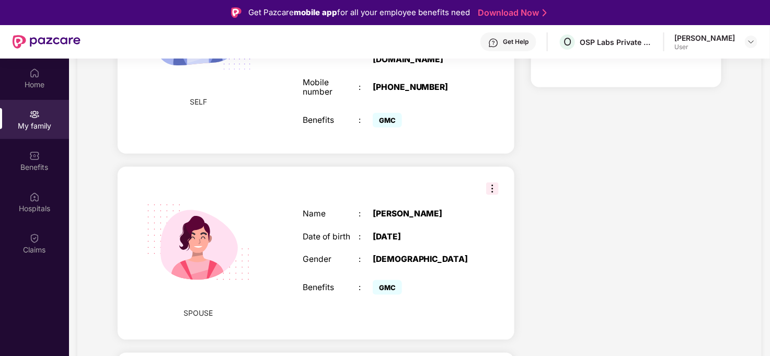
click at [490, 185] on img at bounding box center [492, 188] width 13 height 13
click at [561, 143] on div "Health Cover cover ₹5 Lakhs Policy issued [DATE] Policy Expiry [DATE] Enabled f…" at bounding box center [626, 186] width 207 height 705
click at [26, 162] on div "Benefits" at bounding box center [34, 167] width 69 height 10
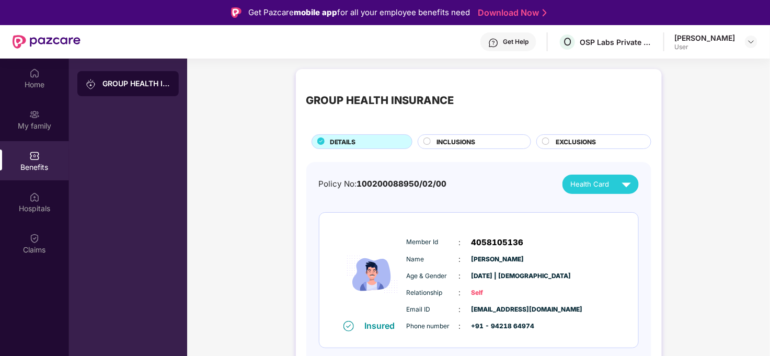
click at [605, 175] on div "Health Card" at bounding box center [603, 184] width 65 height 18
click at [597, 205] on div "[PERSON_NAME]" at bounding box center [602, 208] width 68 height 12
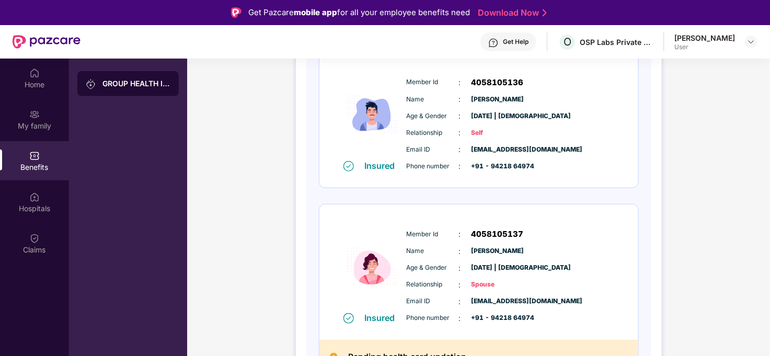
scroll to position [116, 0]
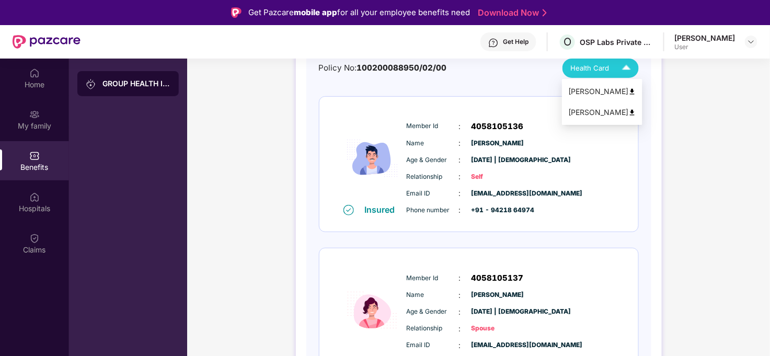
click at [581, 62] on div "Health Card" at bounding box center [603, 68] width 65 height 18
click at [597, 113] on div "[PERSON_NAME]" at bounding box center [602, 113] width 68 height 12
